Goal: Find specific page/section

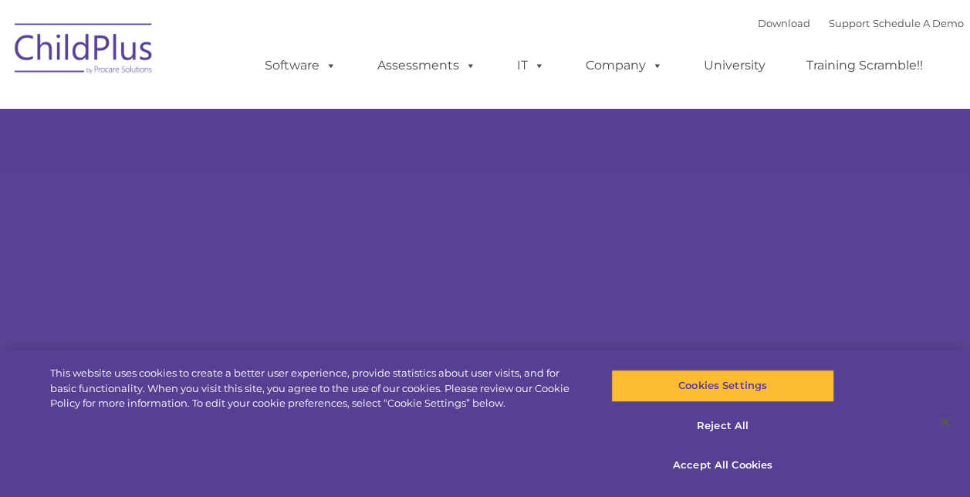
select select "MEDIUM"
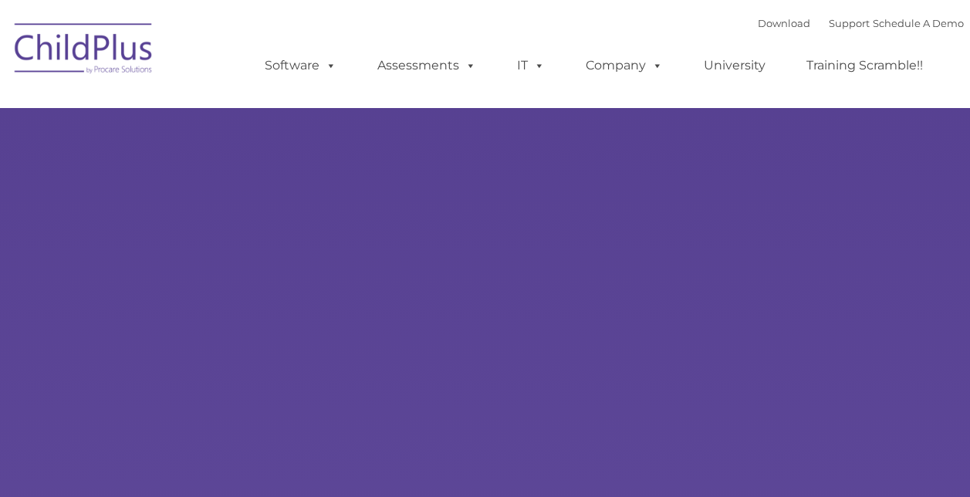
type input ""
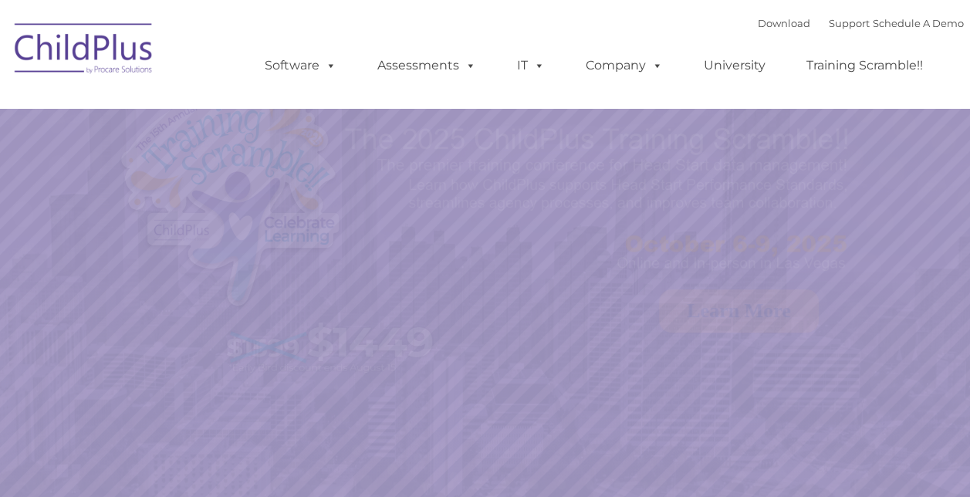
select select "MEDIUM"
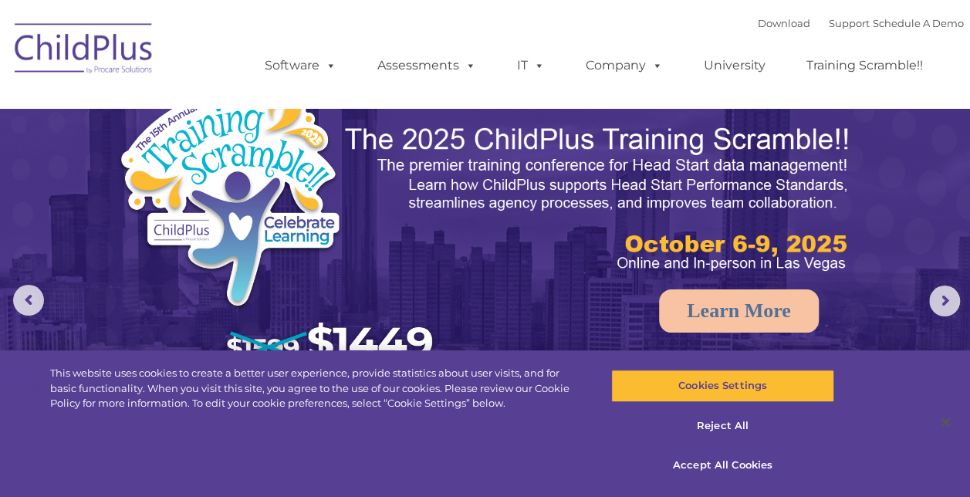
click at [444, 164] on img at bounding box center [598, 199] width 511 height 153
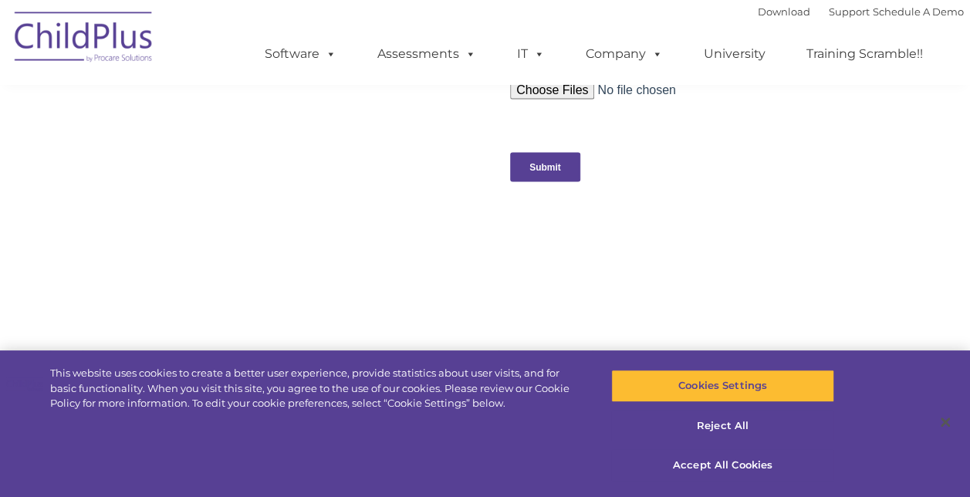
scroll to position [1811, 0]
